Goal: Book appointment/travel/reservation

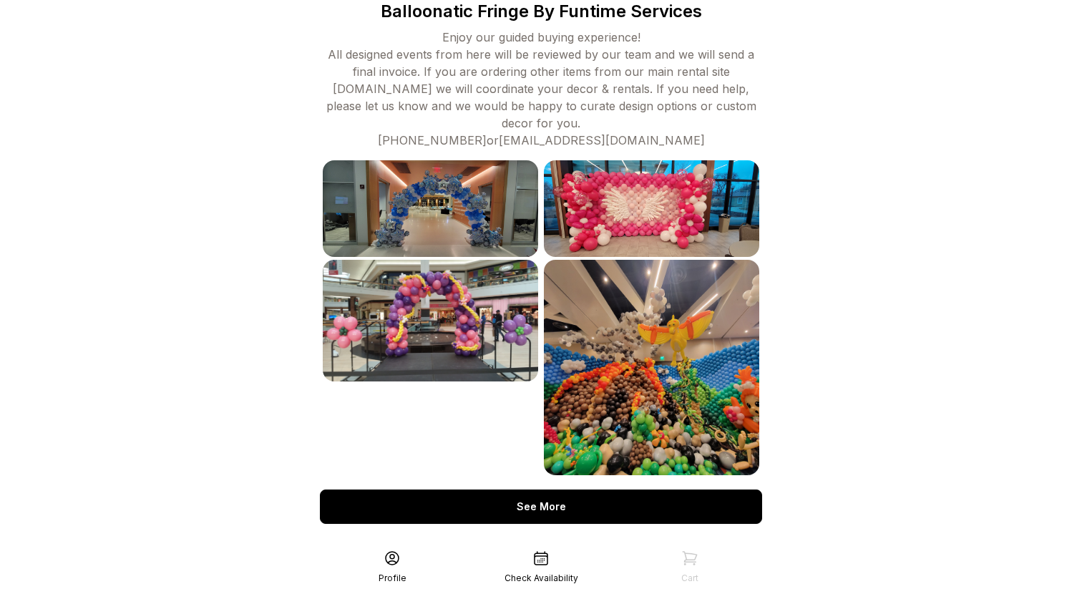
scroll to position [490, 0]
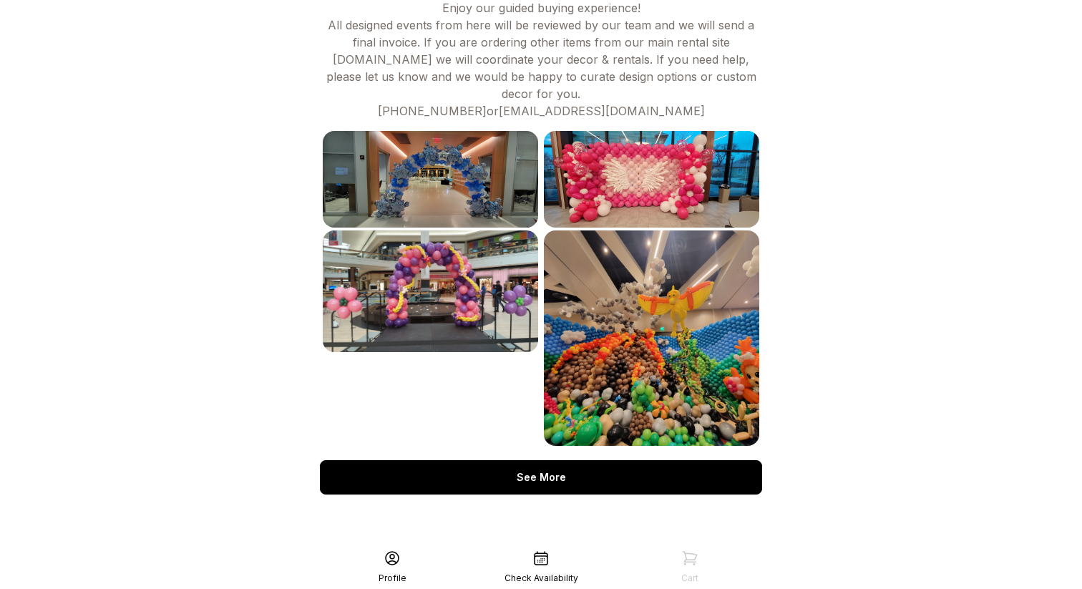
click at [571, 476] on div "See More" at bounding box center [541, 477] width 442 height 34
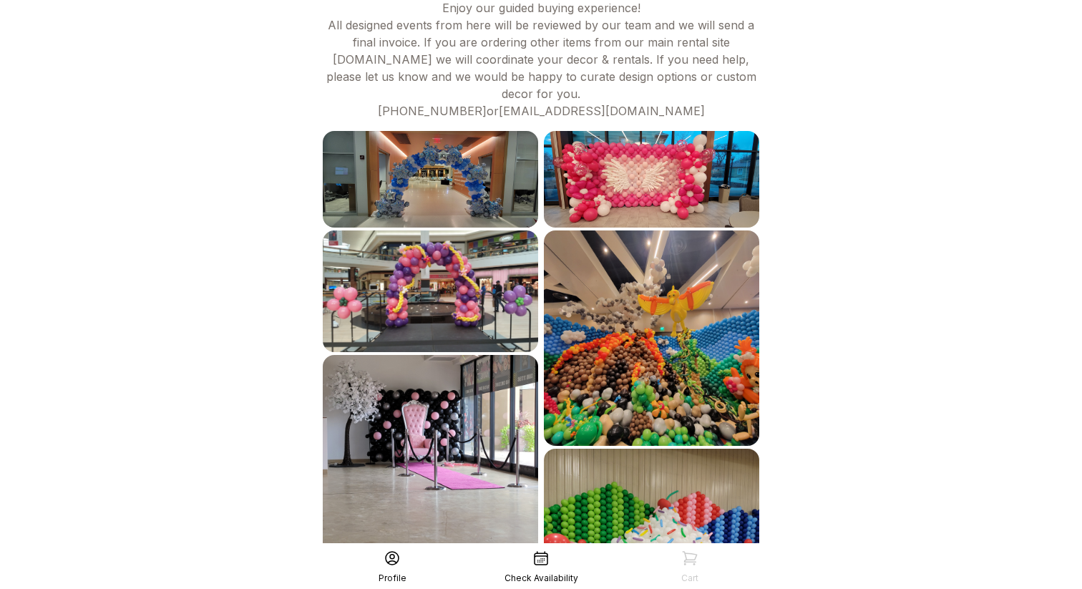
click at [611, 374] on img at bounding box center [651, 337] width 215 height 215
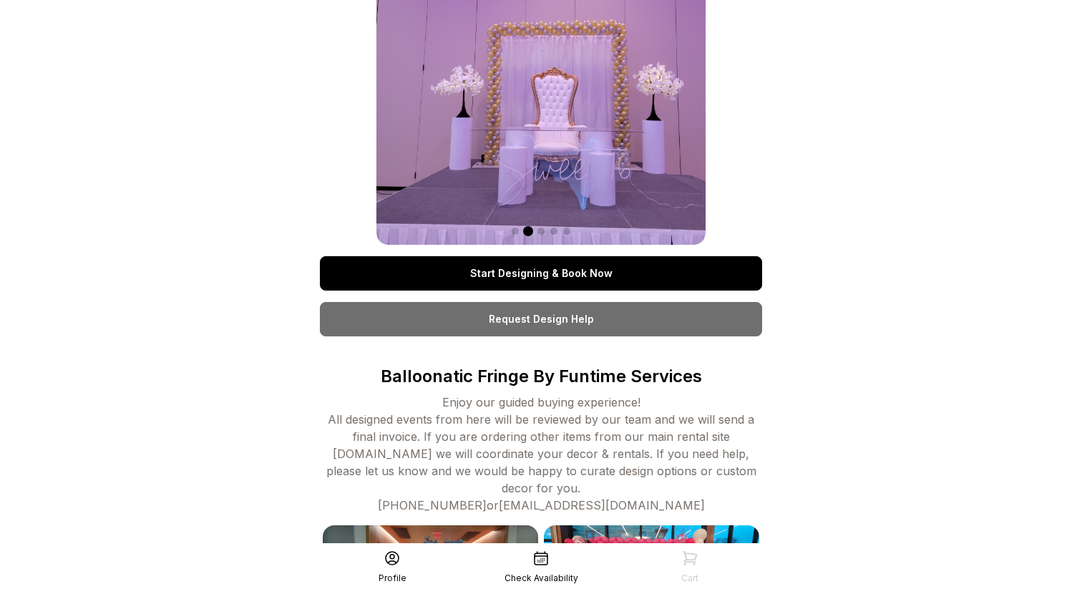
scroll to position [0, 0]
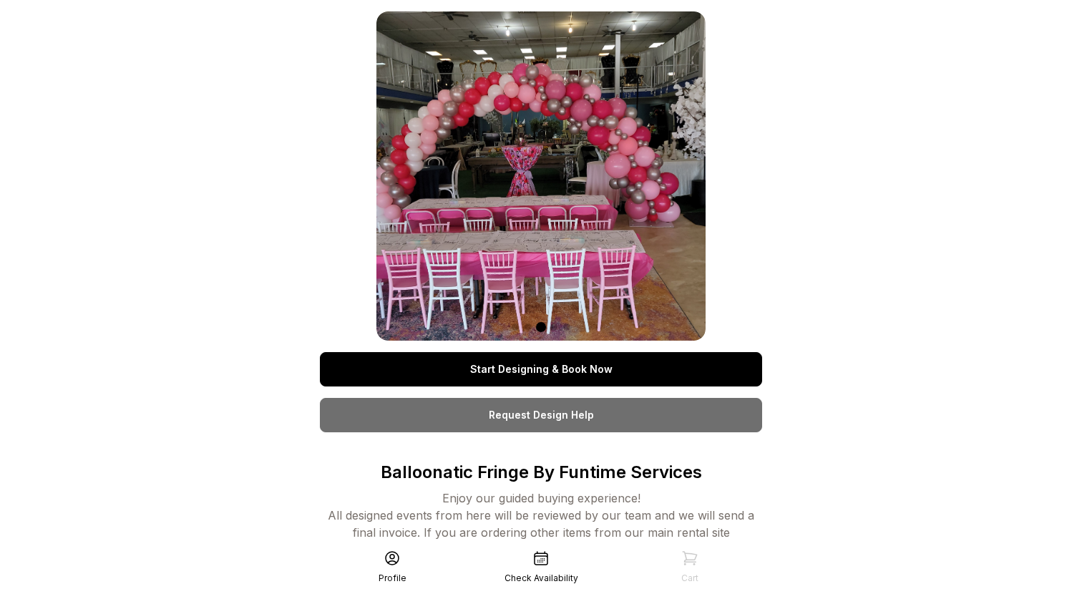
click at [583, 371] on link "Start Designing & Book Now" at bounding box center [541, 369] width 442 height 34
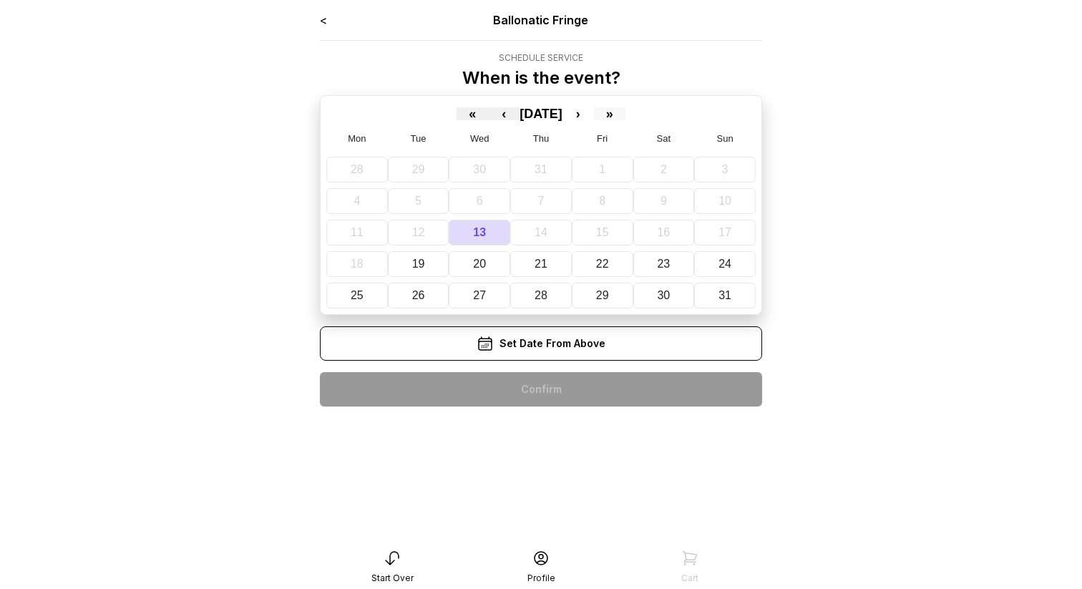
click at [626, 114] on button "»" at bounding box center [609, 113] width 31 height 13
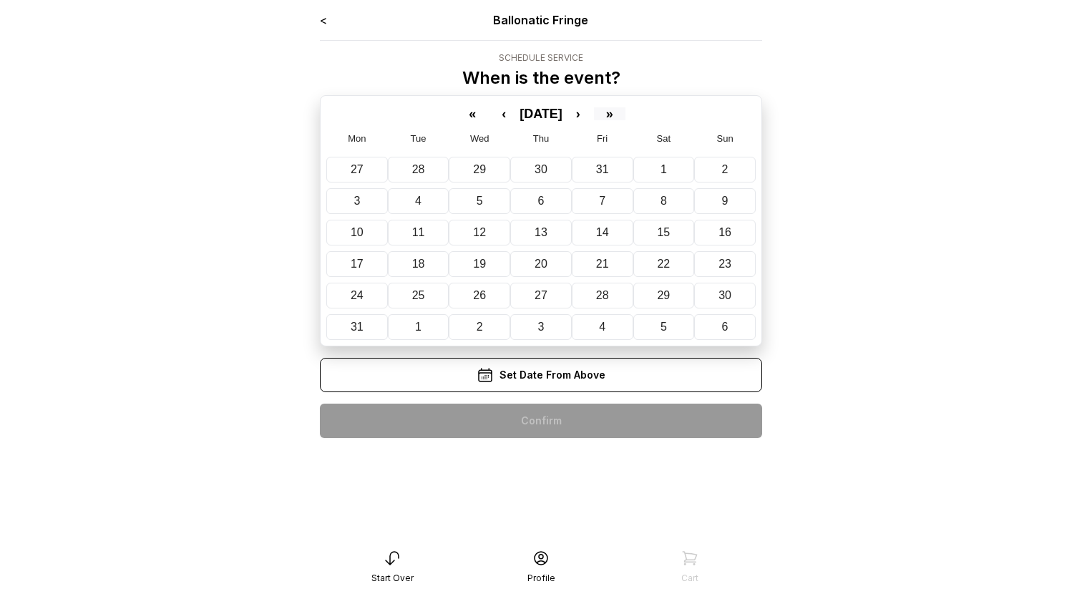
click at [626, 114] on button "»" at bounding box center [609, 113] width 31 height 13
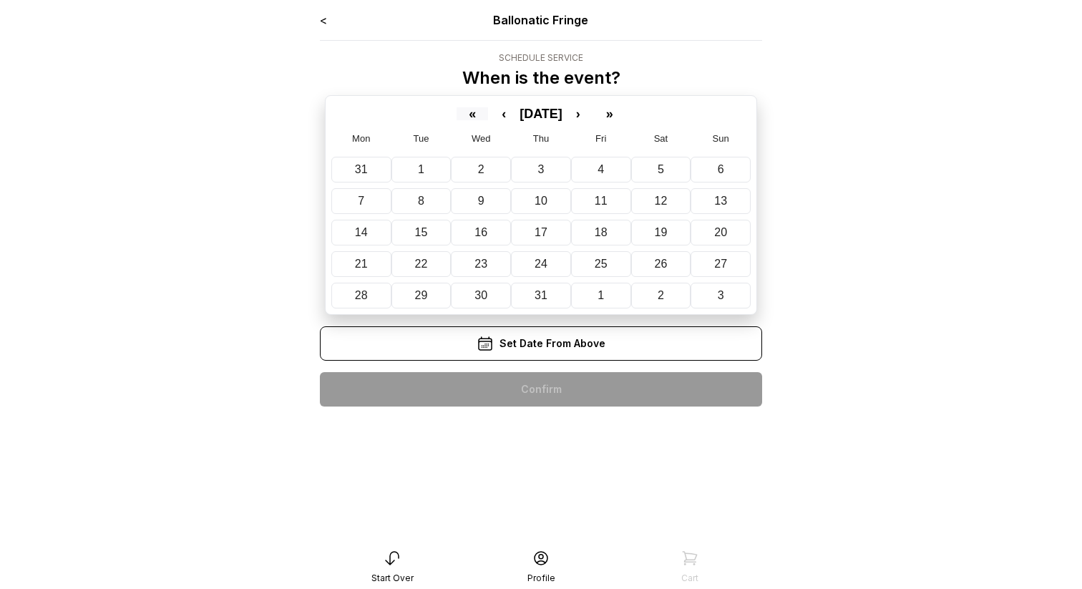
click at [460, 118] on button "«" at bounding box center [472, 113] width 31 height 13
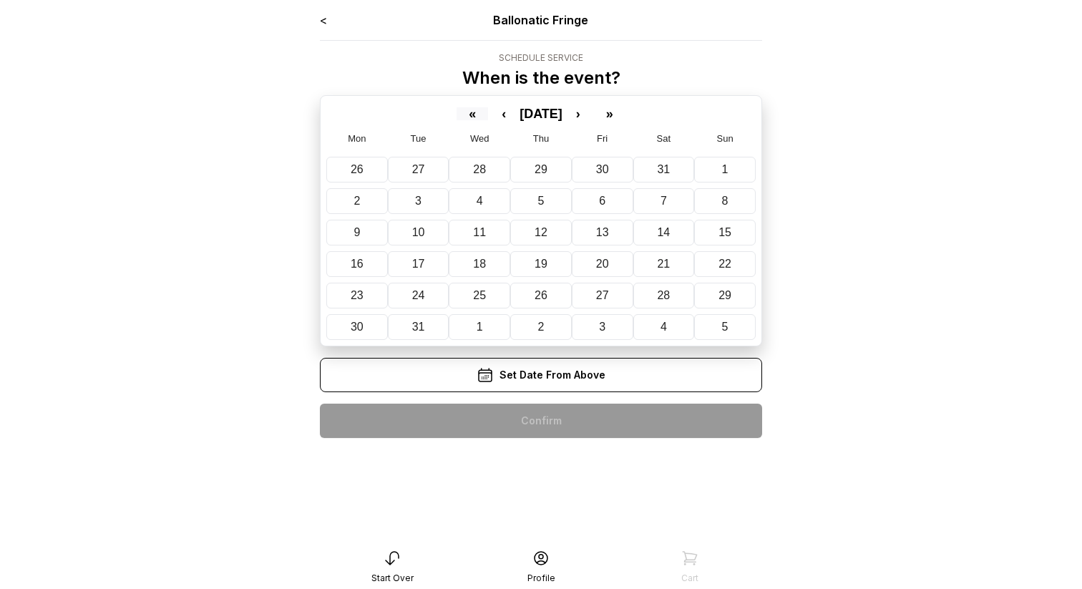
click at [460, 118] on button "«" at bounding box center [472, 113] width 31 height 13
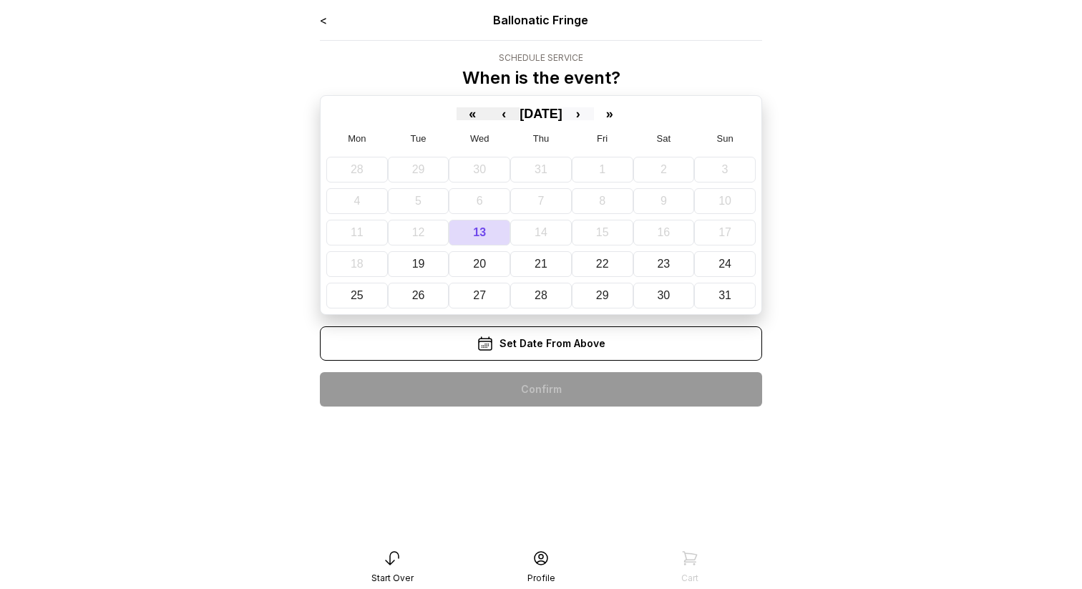
click at [594, 111] on button "›" at bounding box center [578, 113] width 31 height 13
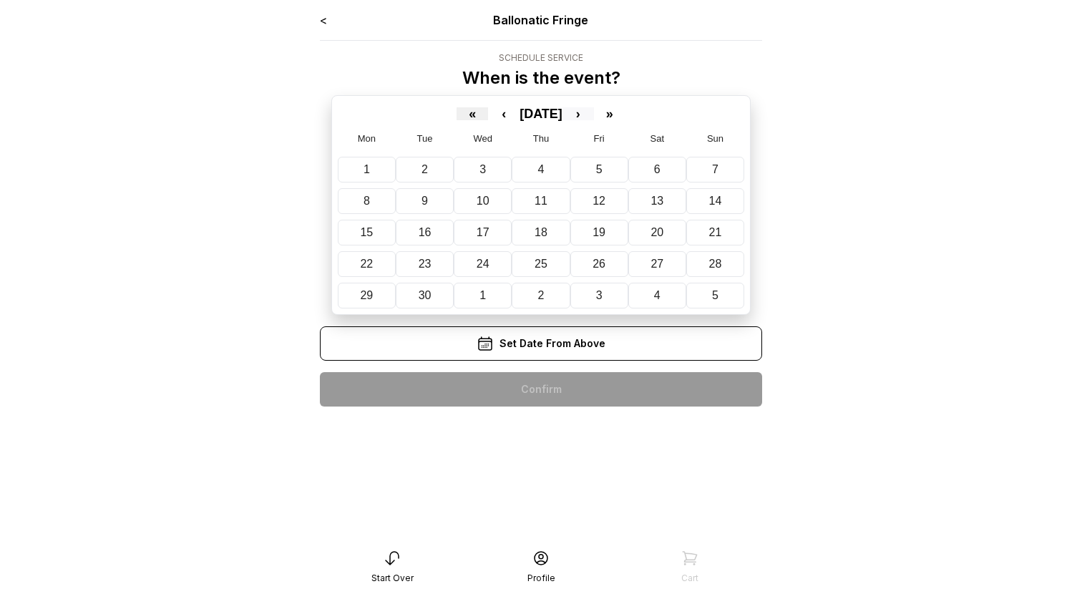
click at [594, 111] on button "›" at bounding box center [578, 113] width 31 height 13
click at [737, 232] on button "19" at bounding box center [723, 233] width 61 height 26
